Goal: Information Seeking & Learning: Learn about a topic

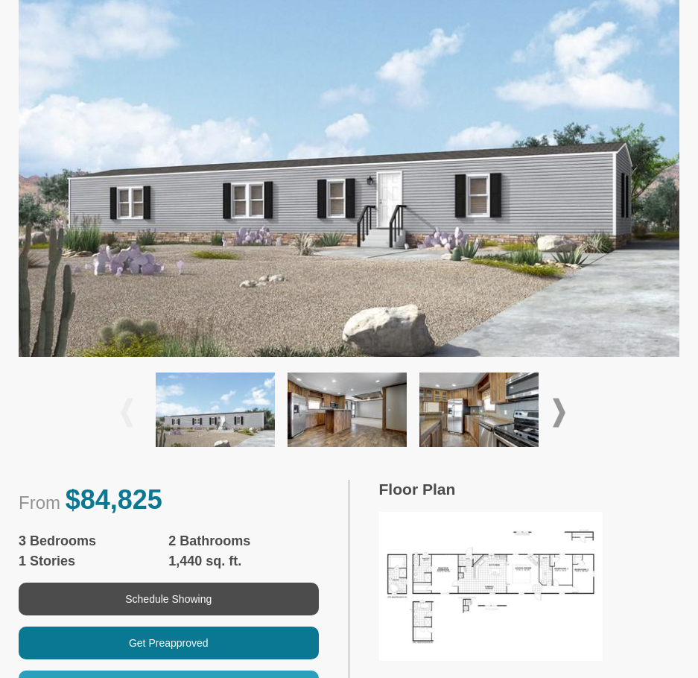
scroll to position [447, 0]
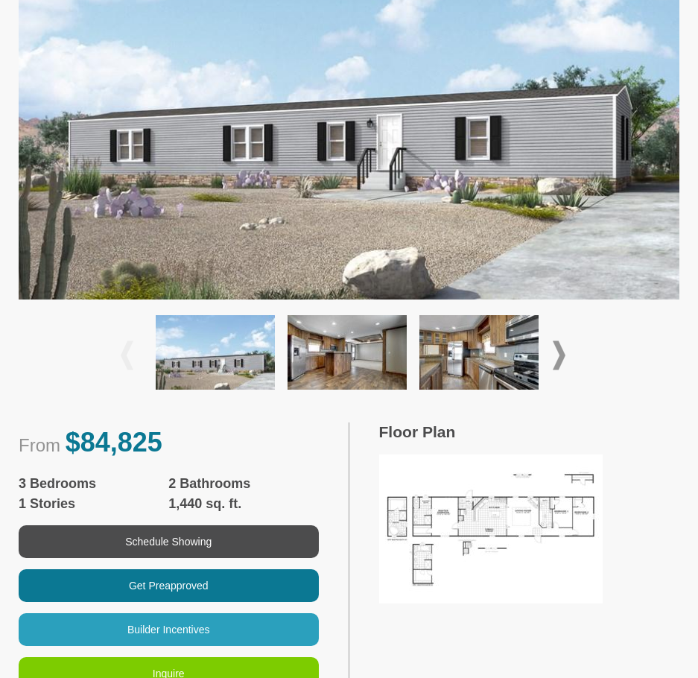
click at [458, 514] on img at bounding box center [490, 528] width 223 height 149
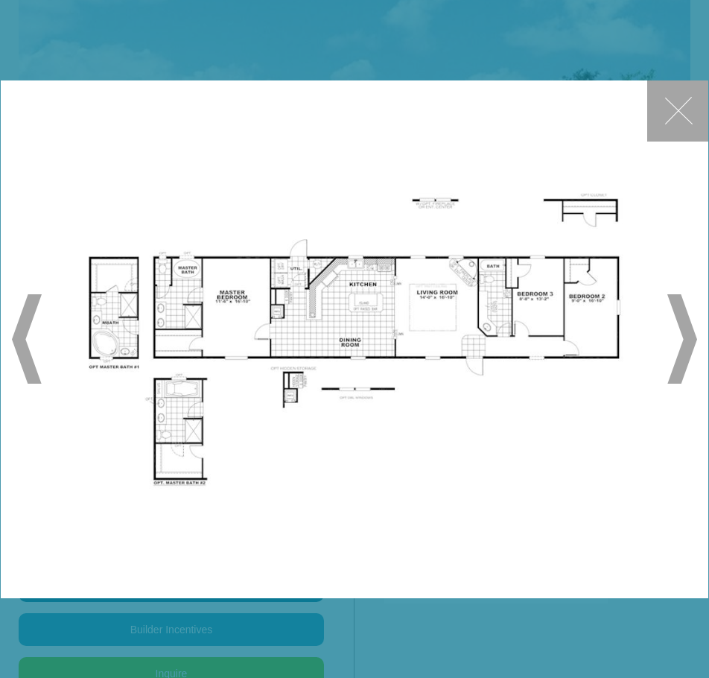
click at [693, 104] on button "✕" at bounding box center [677, 110] width 61 height 61
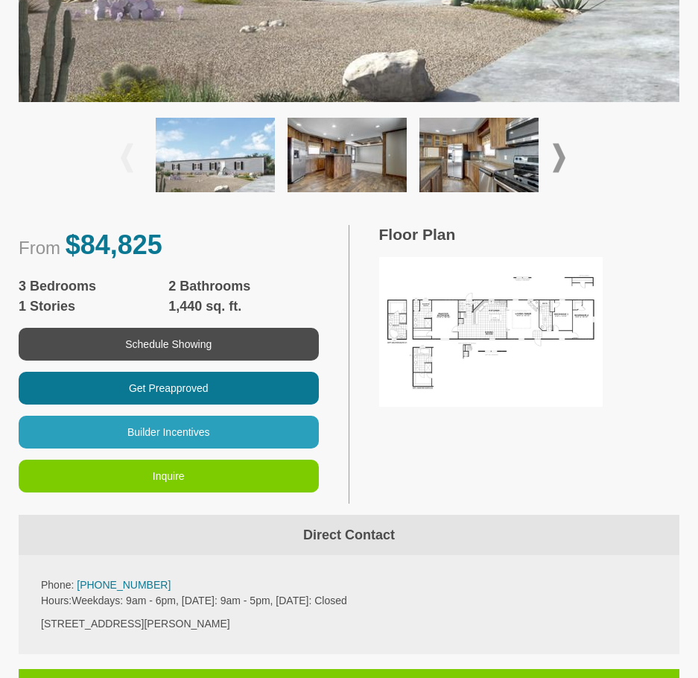
scroll to position [670, 0]
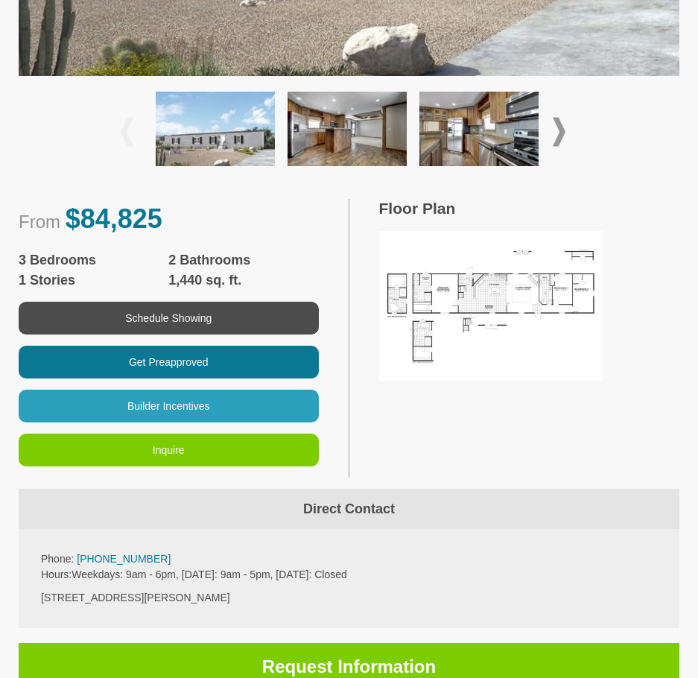
click at [232, 126] on img at bounding box center [215, 129] width 119 height 74
click at [348, 120] on img at bounding box center [346, 129] width 119 height 74
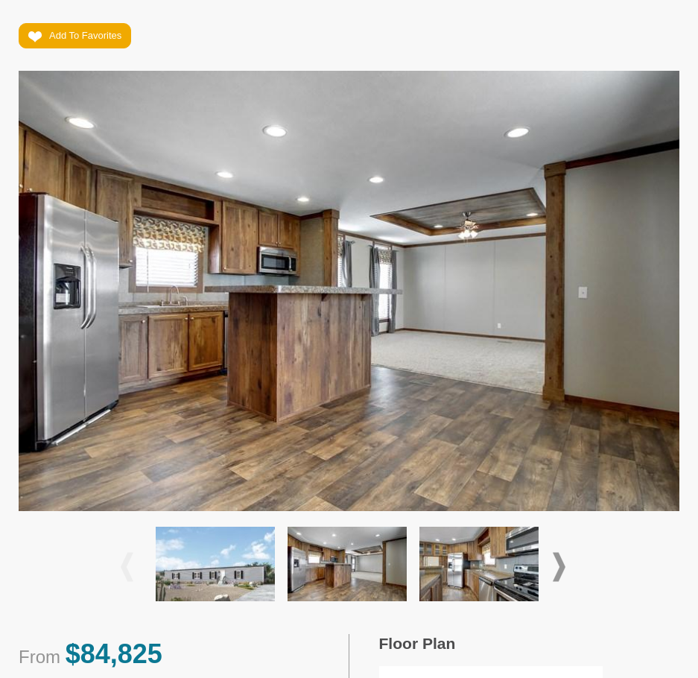
scroll to position [372, 0]
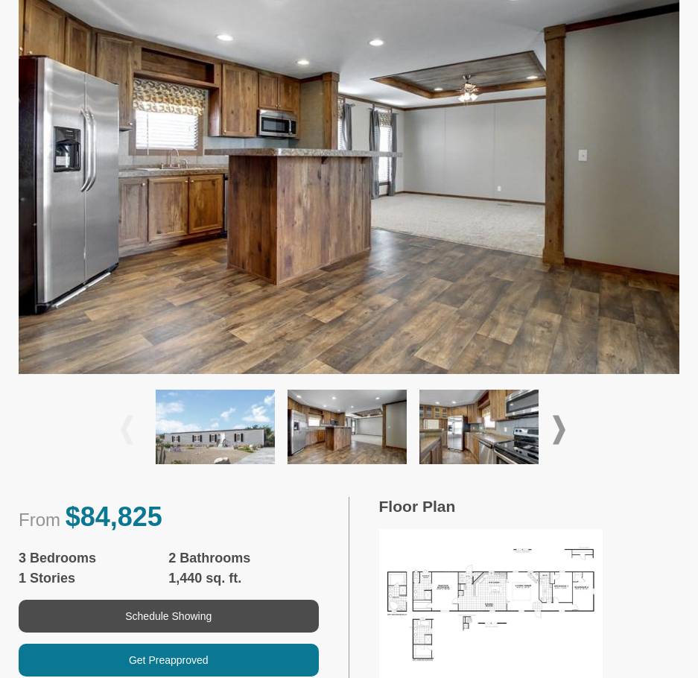
click at [560, 424] on span at bounding box center [559, 429] width 13 height 29
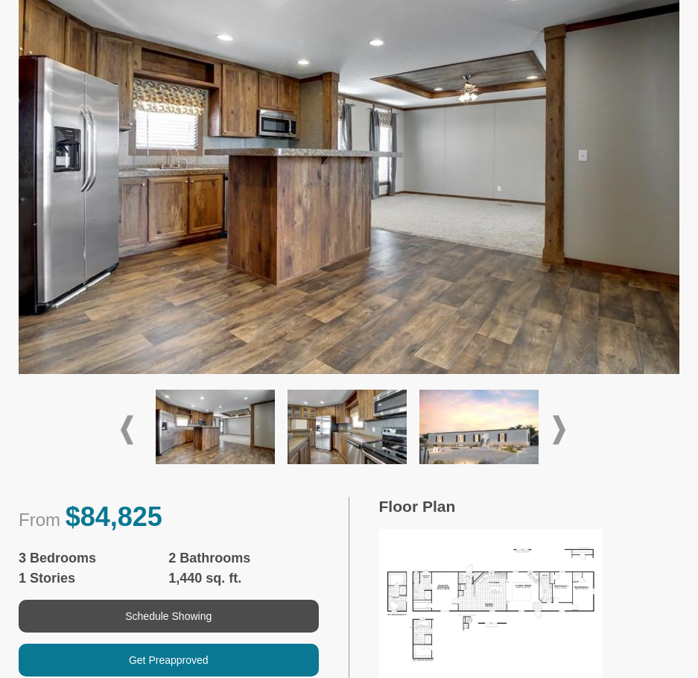
click at [560, 424] on span at bounding box center [559, 429] width 13 height 29
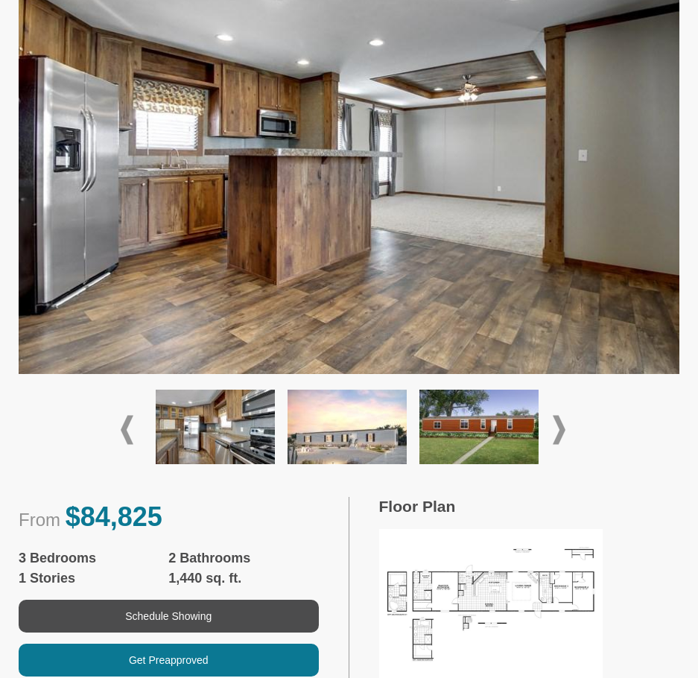
click at [560, 424] on span at bounding box center [559, 429] width 13 height 29
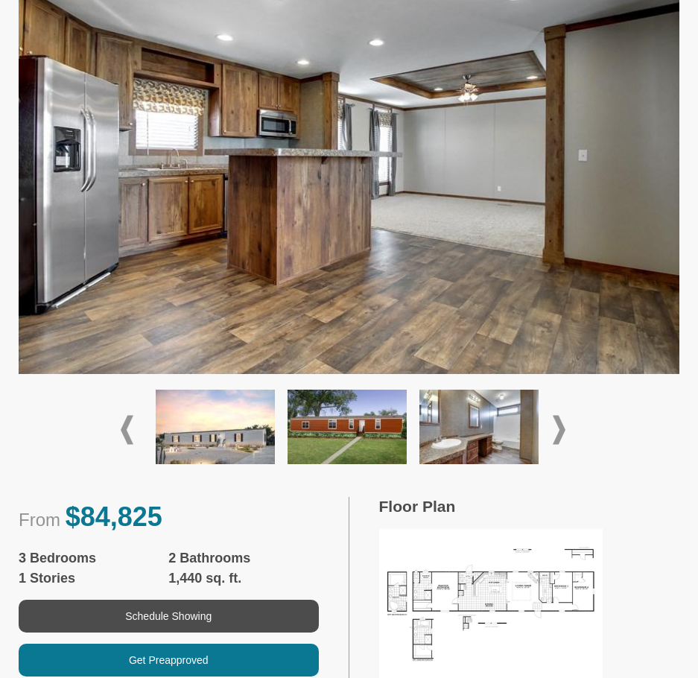
click at [560, 424] on span at bounding box center [559, 429] width 13 height 29
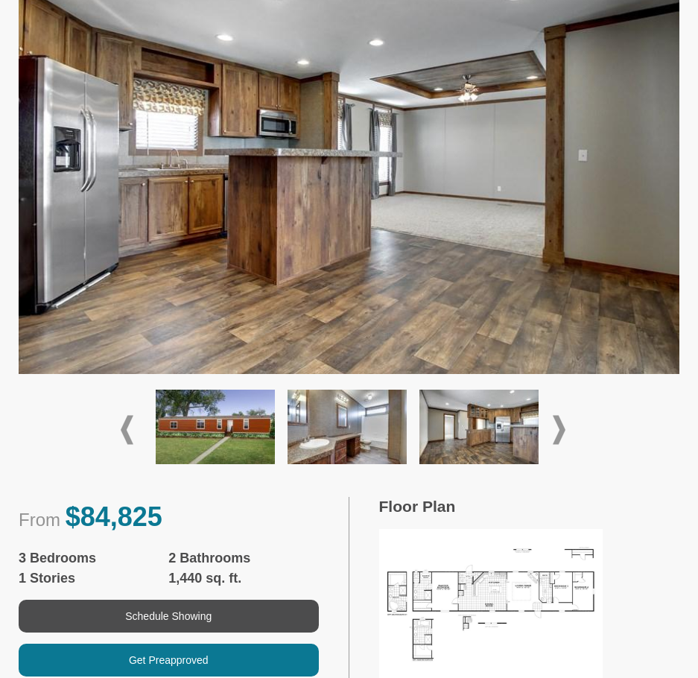
click at [560, 424] on span at bounding box center [559, 429] width 13 height 29
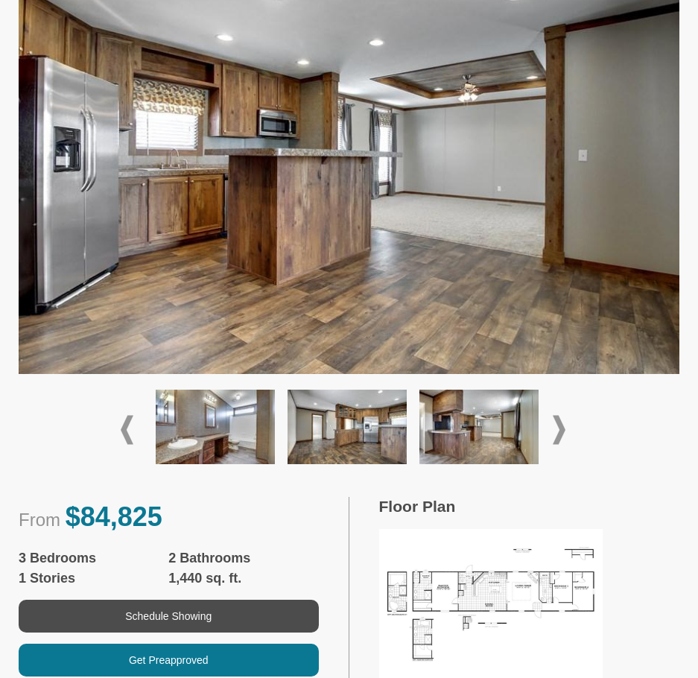
click at [524, 437] on img at bounding box center [478, 427] width 119 height 74
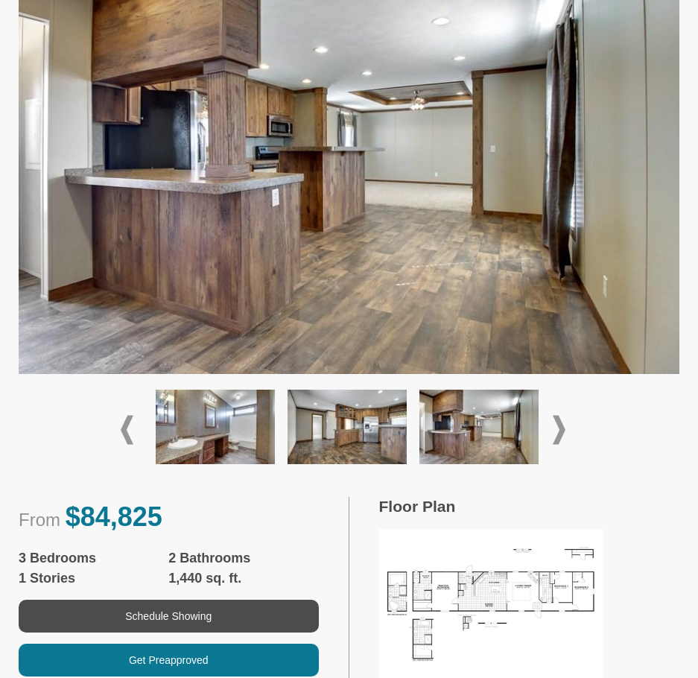
click at [556, 436] on span at bounding box center [559, 429] width 13 height 29
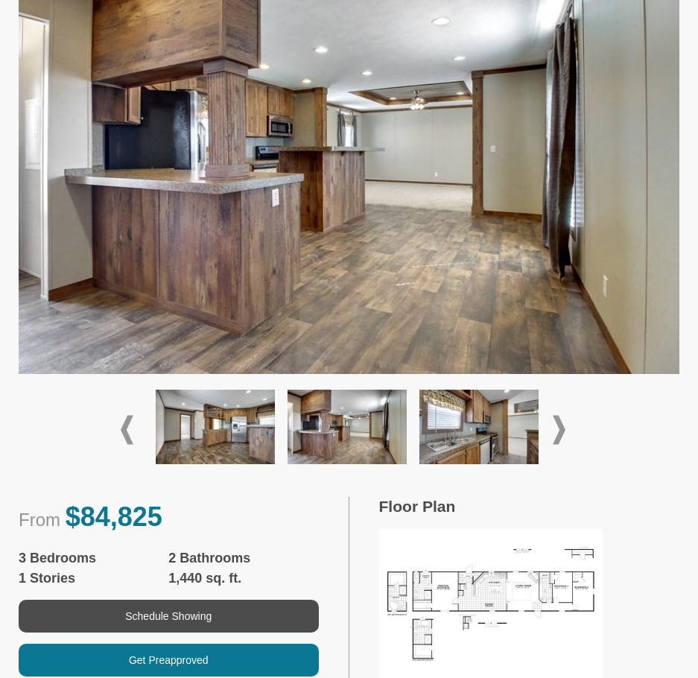
click at [513, 436] on img at bounding box center [478, 427] width 119 height 74
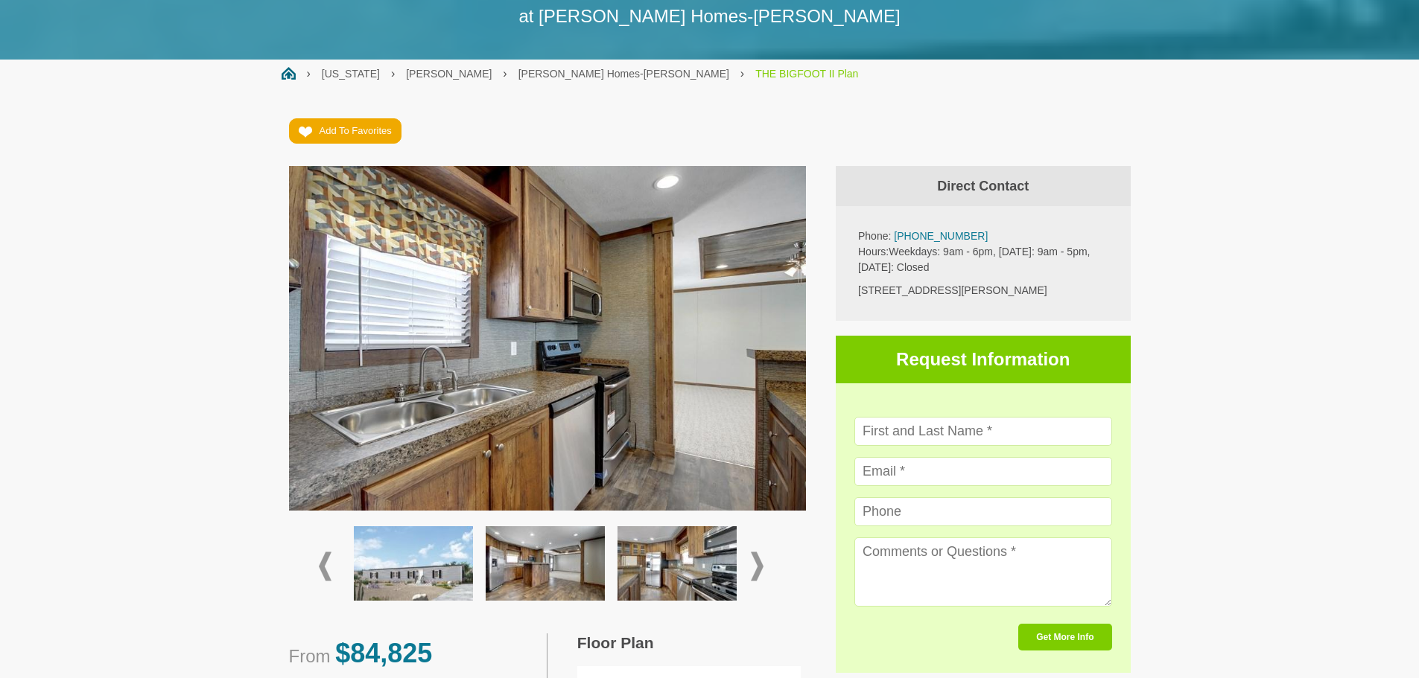
scroll to position [127, 0]
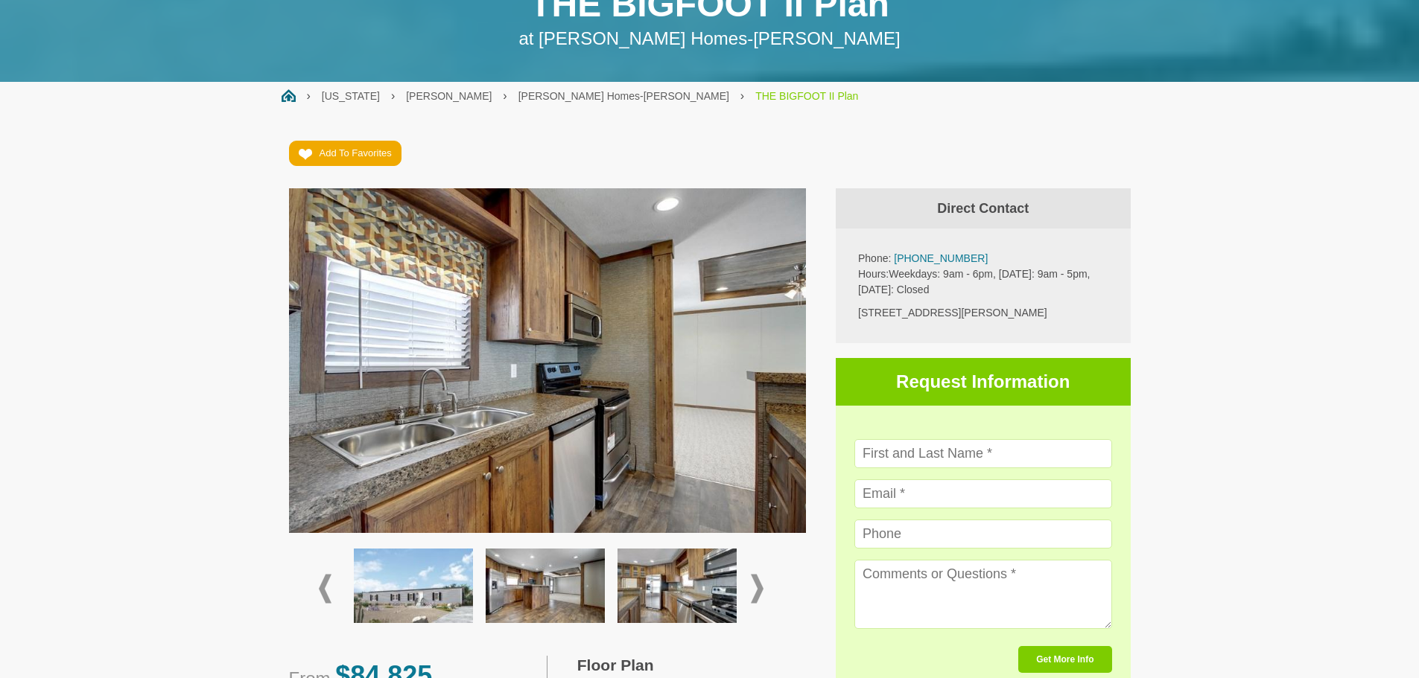
click at [697, 573] on div at bounding box center [547, 589] width 457 height 88
click at [697, 578] on span at bounding box center [757, 589] width 13 height 29
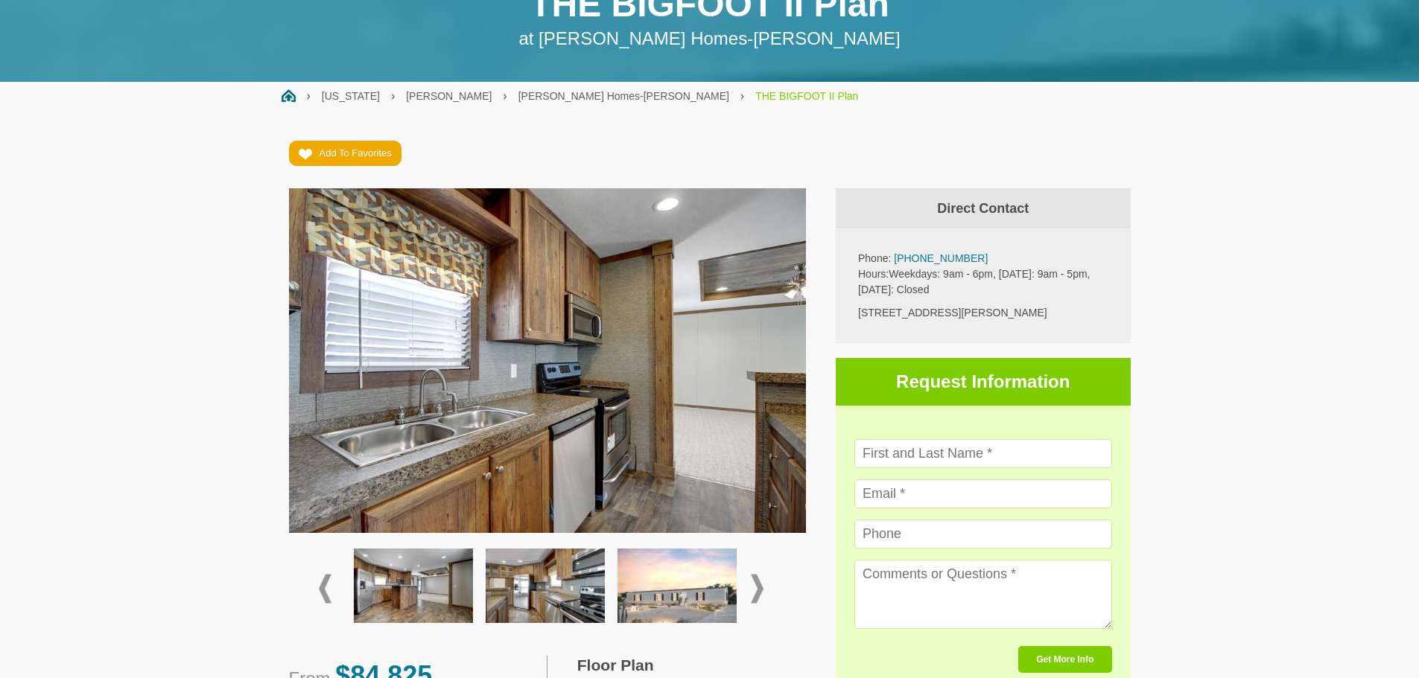
drag, startPoint x: 756, startPoint y: 573, endPoint x: 542, endPoint y: 392, distance: 280.1
click at [542, 392] on img at bounding box center [548, 360] width 518 height 345
click at [697, 583] on span at bounding box center [757, 589] width 13 height 29
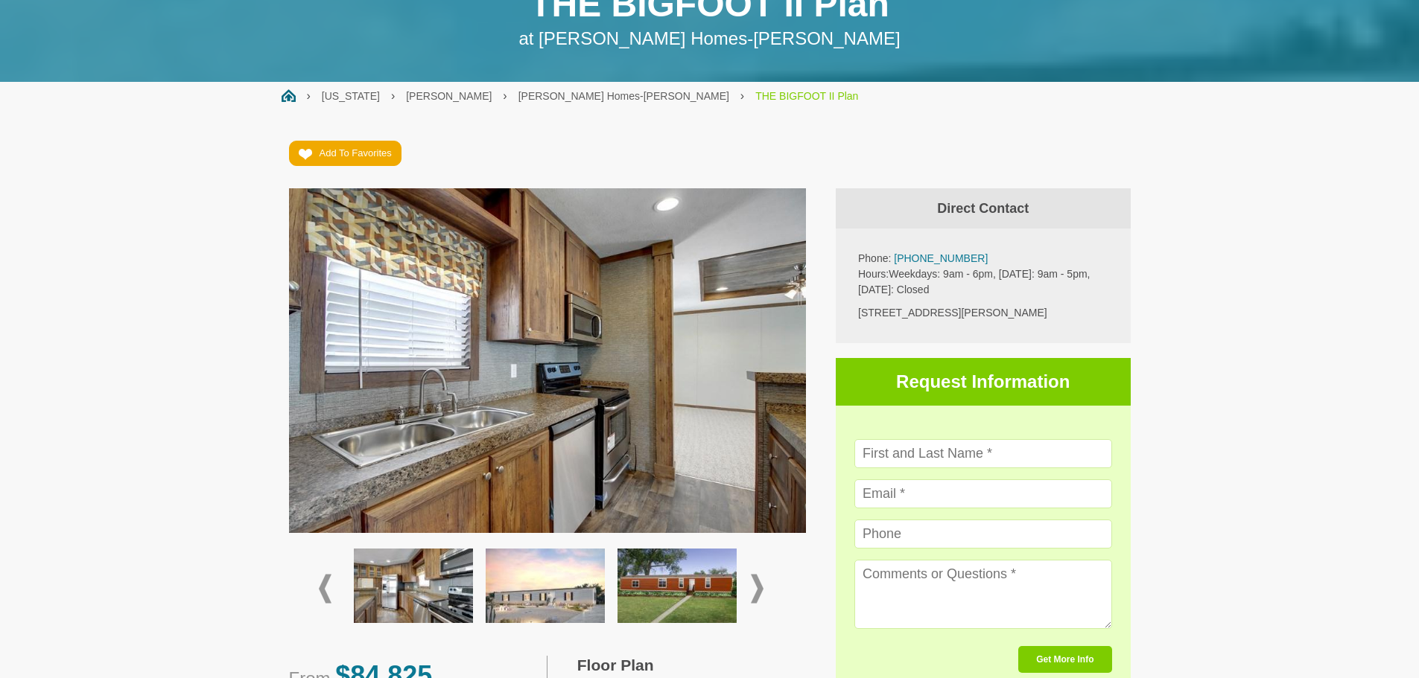
click at [697, 573] on div at bounding box center [547, 589] width 457 height 88
click at [697, 588] on span at bounding box center [757, 589] width 13 height 29
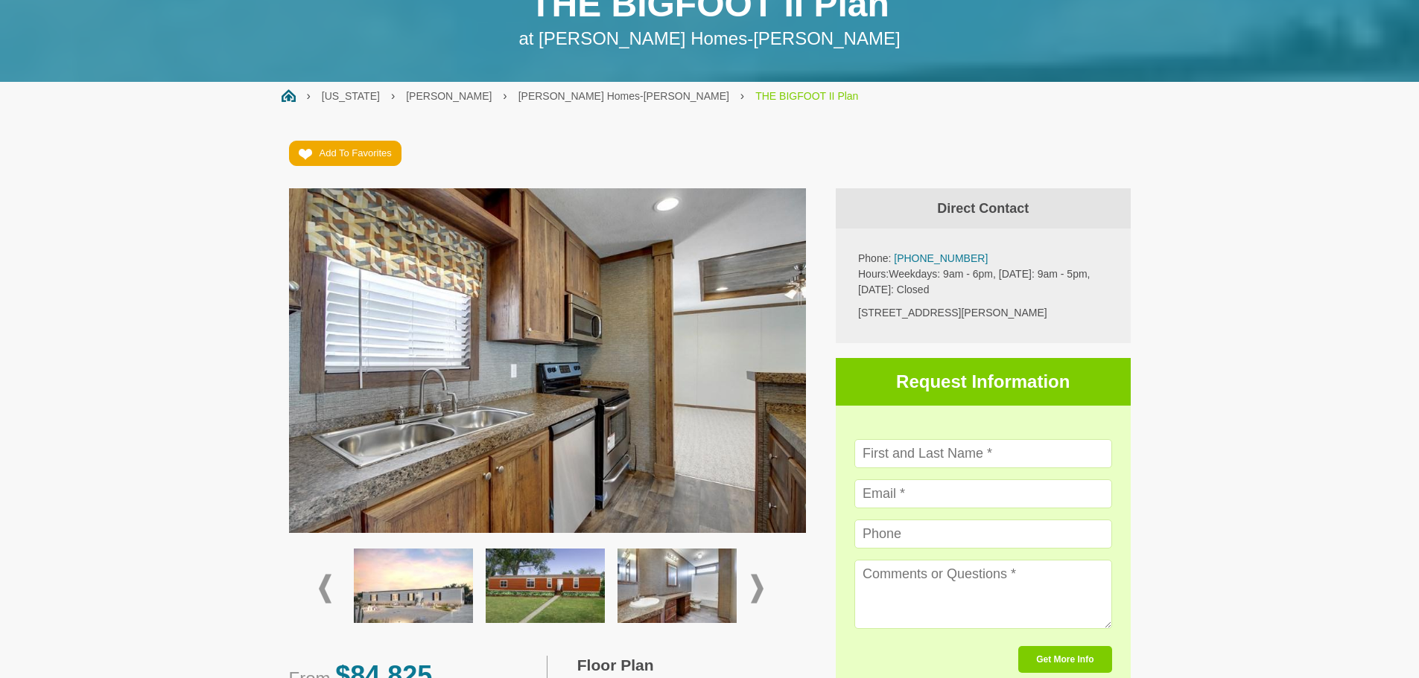
click at [697, 577] on div at bounding box center [547, 589] width 457 height 88
